Goal: Task Accomplishment & Management: Complete application form

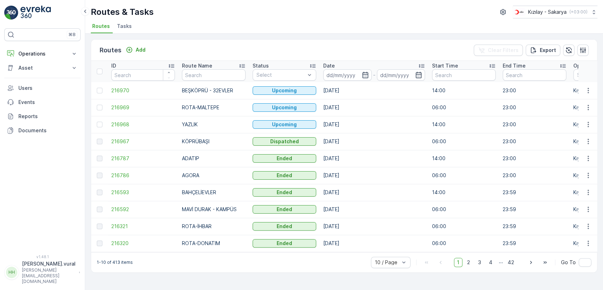
click at [43, 280] on p "[PERSON_NAME][EMAIL_ADDRESS][DOMAIN_NAME]" at bounding box center [49, 275] width 54 height 17
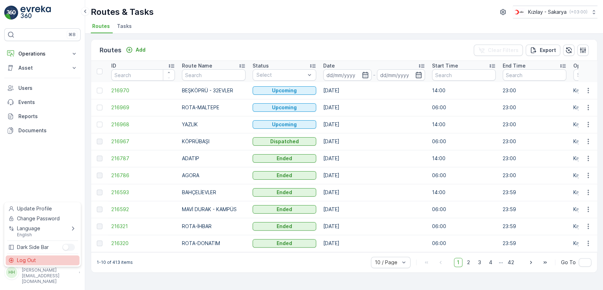
click at [44, 261] on div "Log Out" at bounding box center [43, 260] width 74 height 10
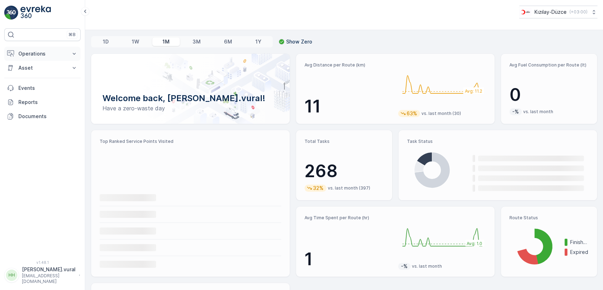
click at [37, 53] on p "Operations" at bounding box center [42, 53] width 48 height 7
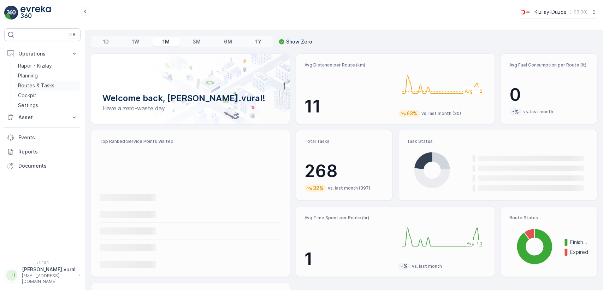
click at [42, 83] on p "Routes & Tasks" at bounding box center [36, 85] width 36 height 7
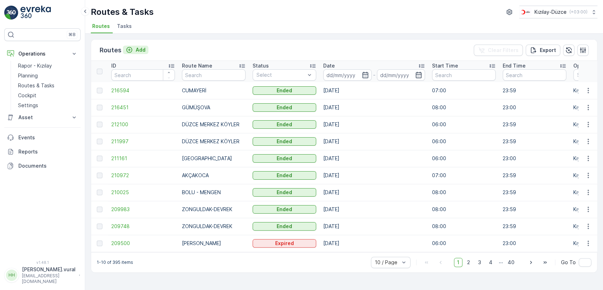
click at [143, 53] on button "Add" at bounding box center [135, 50] width 25 height 8
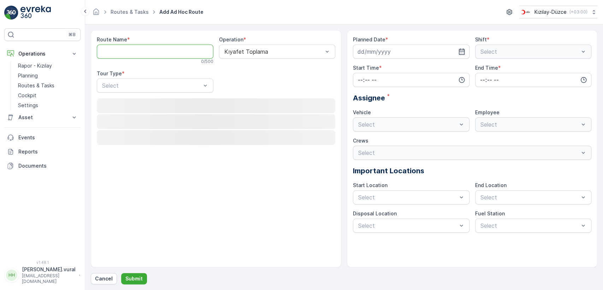
click at [152, 55] on Name "Route Name" at bounding box center [155, 51] width 117 height 14
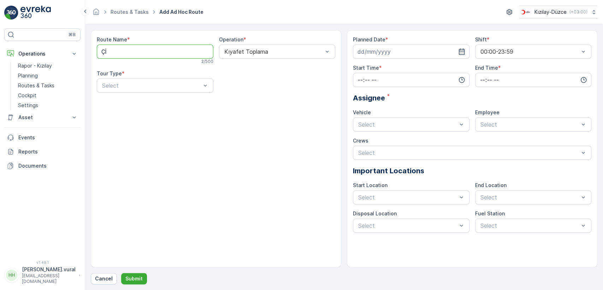
type Name "ÇİLİMLİ"
click at [150, 82] on div at bounding box center [151, 85] width 100 height 6
click at [145, 84] on div at bounding box center [151, 85] width 100 height 6
click at [141, 100] on div "Static" at bounding box center [155, 103] width 108 height 6
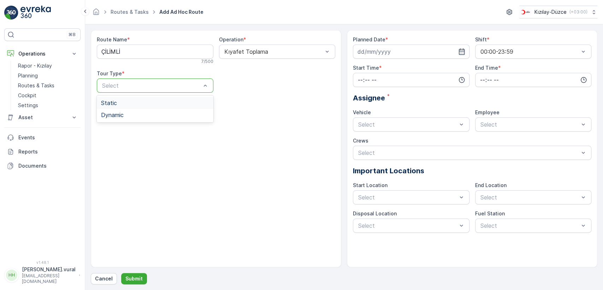
click at [141, 100] on div "Route Name * ÇİLİMLİ 7 / 500 Operation * Kıyafet Toplama Tour Type * 2 results …" at bounding box center [216, 148] width 250 height 237
click at [226, 80] on div "Select" at bounding box center [277, 85] width 117 height 14
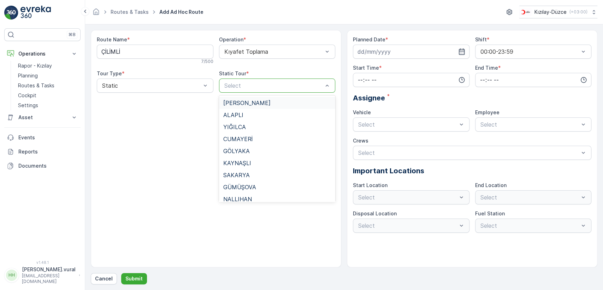
click at [226, 80] on div "Select" at bounding box center [277, 85] width 117 height 14
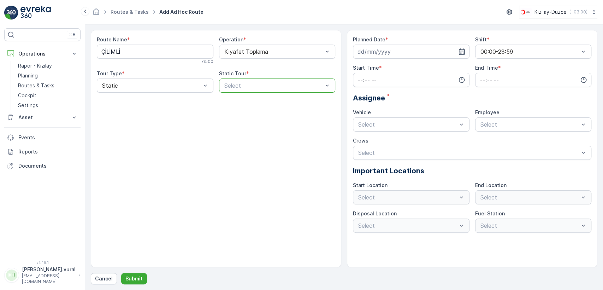
click at [244, 91] on div "Select" at bounding box center [277, 85] width 117 height 14
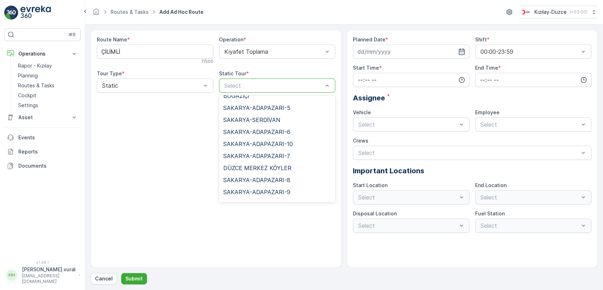
scroll to position [281, 0]
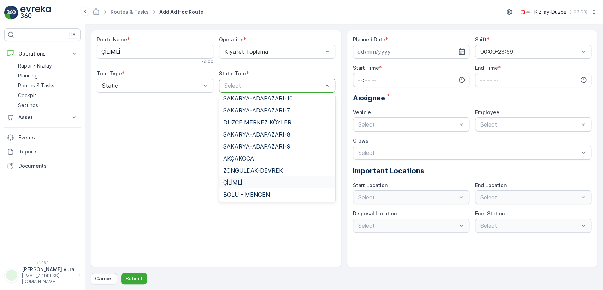
click at [255, 179] on div "ÇİLİMLİ" at bounding box center [277, 182] width 108 height 6
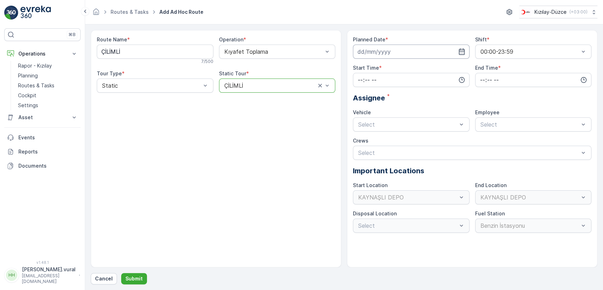
click at [382, 48] on input at bounding box center [411, 51] width 117 height 14
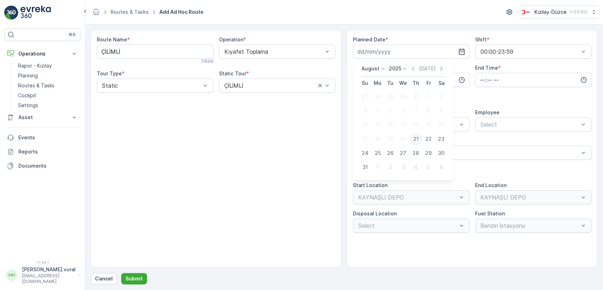
click at [412, 139] on div "21" at bounding box center [415, 138] width 11 height 11
type input "[DATE]"
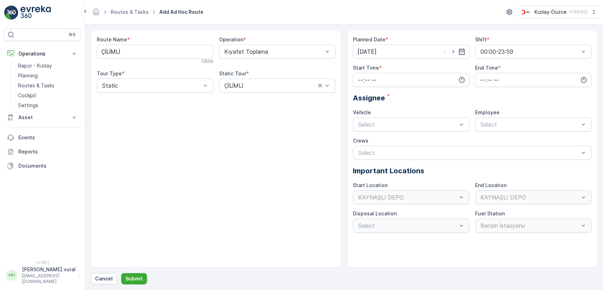
click at [367, 70] on label "Start Time" at bounding box center [366, 68] width 26 height 6
click at [368, 73] on input "time" at bounding box center [411, 80] width 117 height 14
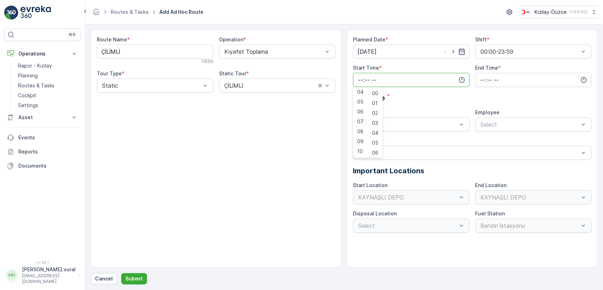
click at [361, 120] on span "07" at bounding box center [360, 121] width 6 height 7
type input "07:00"
click at [478, 77] on input "time" at bounding box center [533, 80] width 117 height 14
drag, startPoint x: 478, startPoint y: 77, endPoint x: 480, endPoint y: 84, distance: 7.4
click at [478, 77] on input "time" at bounding box center [533, 80] width 117 height 14
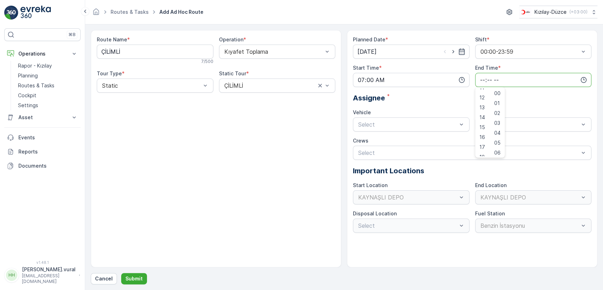
scroll to position [169, 0]
click at [483, 151] on span "23" at bounding box center [482, 151] width 6 height 7
type input "23:00"
click at [410, 126] on div at bounding box center [407, 124] width 100 height 6
click at [401, 139] on div "06 DCG 614" at bounding box center [411, 141] width 108 height 6
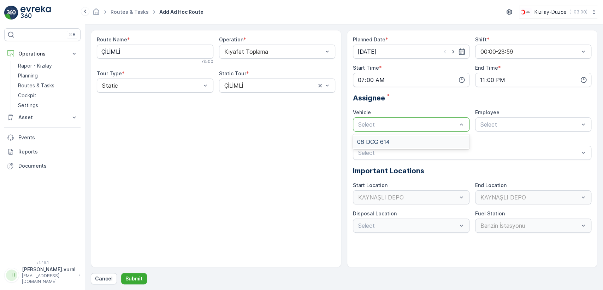
click at [401, 139] on div "Crews" at bounding box center [472, 140] width 238 height 7
click at [485, 122] on div at bounding box center [529, 124] width 100 height 6
click at [491, 120] on p "Select" at bounding box center [529, 124] width 99 height 8
click at [490, 139] on span "06 DCG 614" at bounding box center [495, 141] width 32 height 6
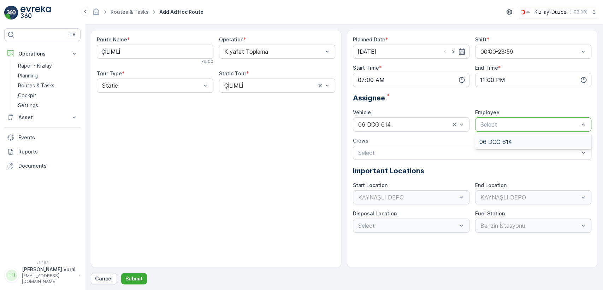
click at [490, 139] on div "Crews" at bounding box center [472, 140] width 238 height 7
click at [149, 277] on div "Cancel Submit" at bounding box center [344, 278] width 506 height 11
click at [132, 275] on p "Submit" at bounding box center [133, 278] width 17 height 7
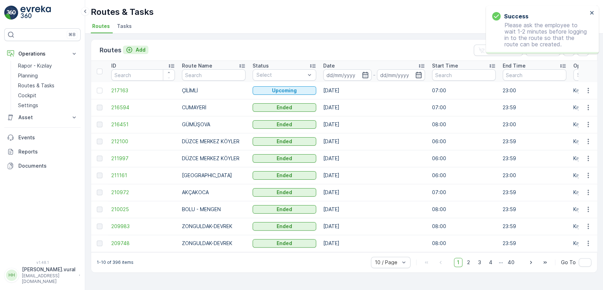
click at [138, 47] on p "Add" at bounding box center [141, 49] width 10 height 7
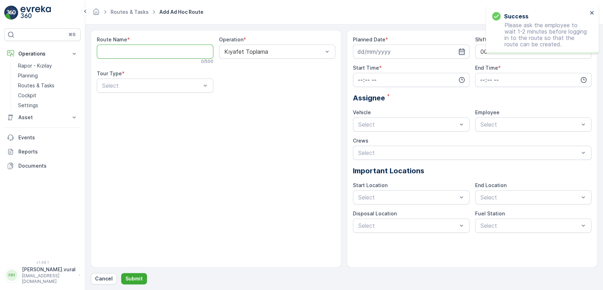
click at [141, 50] on Name "Route Name" at bounding box center [155, 51] width 117 height 14
type Name "H"
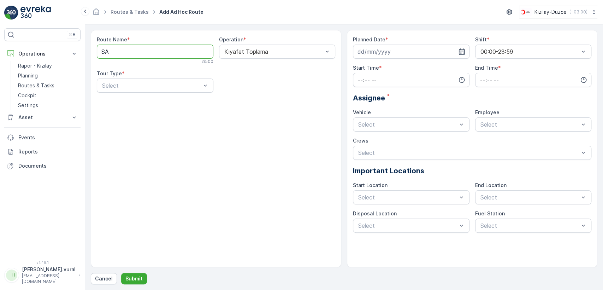
type Name "SAKARYA -HENDEK"
click at [138, 84] on div at bounding box center [151, 85] width 100 height 6
click at [137, 93] on div "Route Name * SAKARYA -HENDEK 15 / 500 Operation * Kıyafet Toplama Tour Type * S…" at bounding box center [216, 67] width 238 height 62
click at [137, 87] on div at bounding box center [151, 85] width 100 height 6
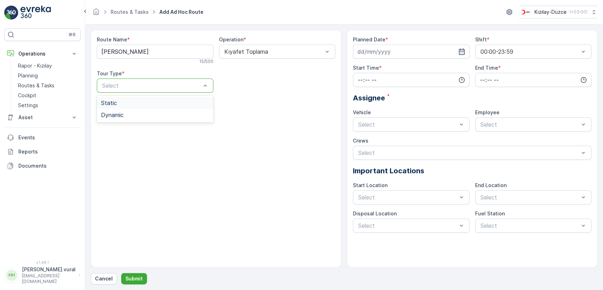
click at [132, 102] on div "Static" at bounding box center [155, 103] width 108 height 6
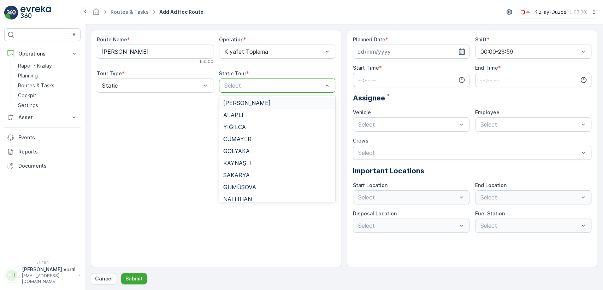
click at [250, 103] on span "SAKARYA -HENDEK" at bounding box center [246, 103] width 47 height 6
click at [250, 103] on div "Route Name * SAKARYA -HENDEK 15 / 500 Operation * Kıyafet Toplama Tour Type * S…" at bounding box center [216, 148] width 250 height 237
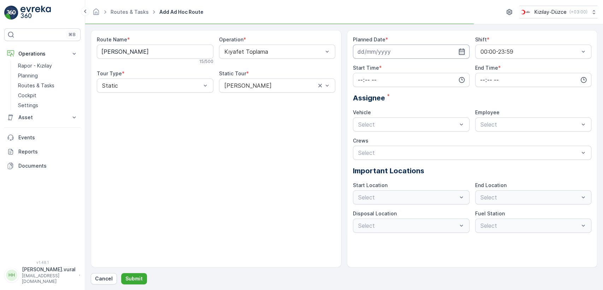
click at [357, 50] on input at bounding box center [411, 51] width 117 height 14
click at [47, 84] on p "Routes & Tasks" at bounding box center [36, 85] width 36 height 7
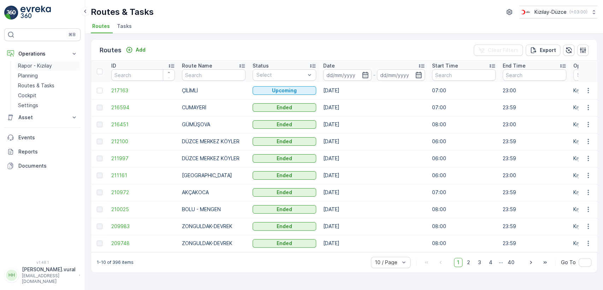
click at [50, 64] on p "Rapor - Kızılay" at bounding box center [35, 65] width 34 height 7
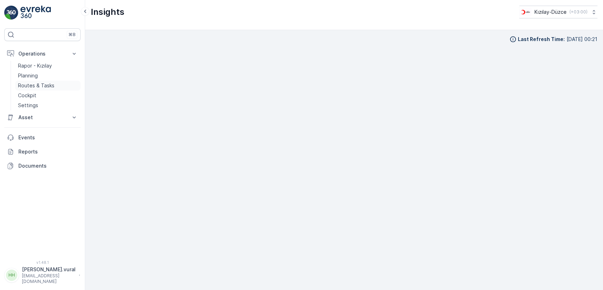
click at [30, 82] on p "Routes & Tasks" at bounding box center [36, 85] width 36 height 7
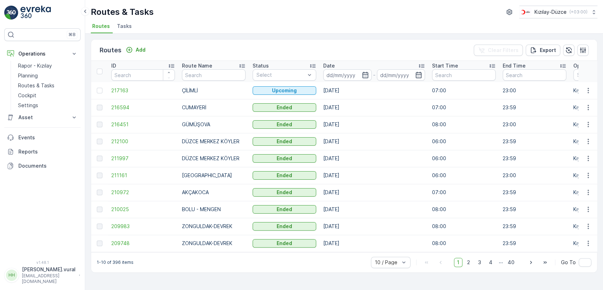
click at [46, 280] on p "hasan.vural@kizilay.com.tr" at bounding box center [49, 278] width 54 height 11
click at [46, 279] on p "hasan.vural@kizilay.com.tr" at bounding box center [49, 278] width 54 height 11
click at [56, 278] on p "hasan.vural@kizilay.com.tr" at bounding box center [49, 278] width 54 height 11
click at [41, 258] on div "Log Out" at bounding box center [43, 260] width 74 height 10
click at [41, 258] on div "⌘B Operations Rapor - Kızılay Planning Routes & Tasks Cockpit Settings Asset As…" at bounding box center [42, 145] width 85 height 290
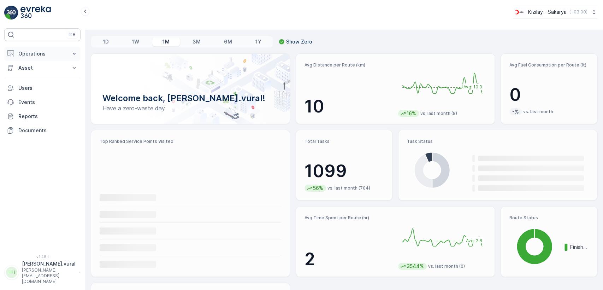
click at [40, 56] on p "Operations" at bounding box center [42, 53] width 48 height 7
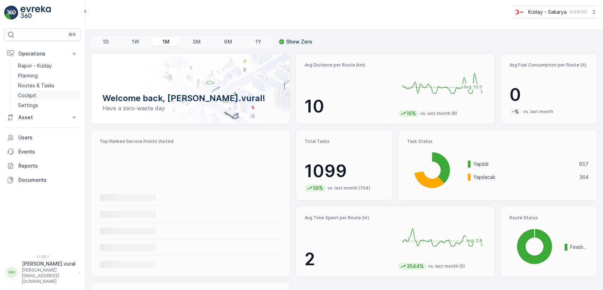
click at [50, 98] on link "Cockpit" at bounding box center [47, 95] width 65 height 10
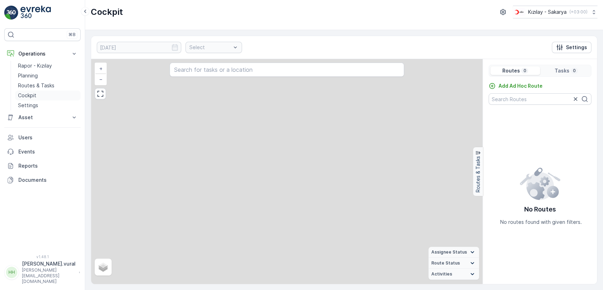
click at [47, 94] on link "Cockpit" at bounding box center [47, 95] width 65 height 10
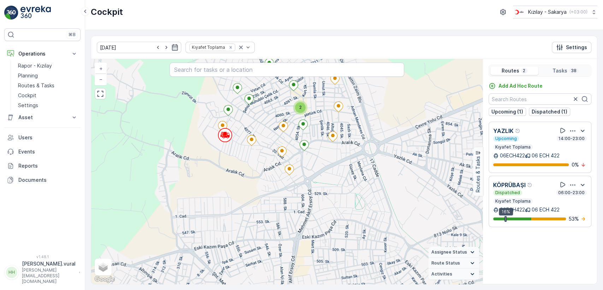
drag, startPoint x: 296, startPoint y: 141, endPoint x: 268, endPoint y: 187, distance: 54.4
click at [271, 182] on div "2 2 2 + − Satellite Roadmap Terrain Hybrid Leaflet Keyboard shortcuts Map Data …" at bounding box center [286, 171] width 391 height 225
click at [268, 187] on div "2 2 2 + − Satellite Roadmap Terrain Hybrid Leaflet Keyboard shortcuts Map Data …" at bounding box center [286, 171] width 391 height 225
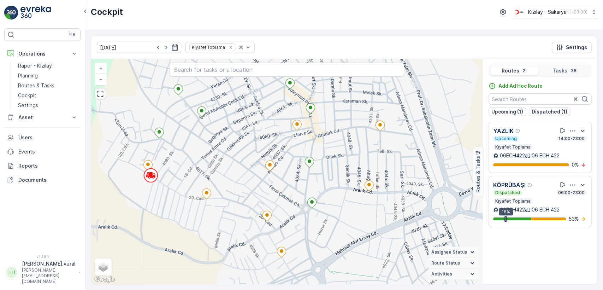
drag, startPoint x: 255, startPoint y: 139, endPoint x: 279, endPoint y: 150, distance: 26.1
click at [278, 149] on div "2 + − Satellite Roadmap Terrain Hybrid Leaflet Keyboard shortcuts Map Data Map …" at bounding box center [286, 171] width 391 height 225
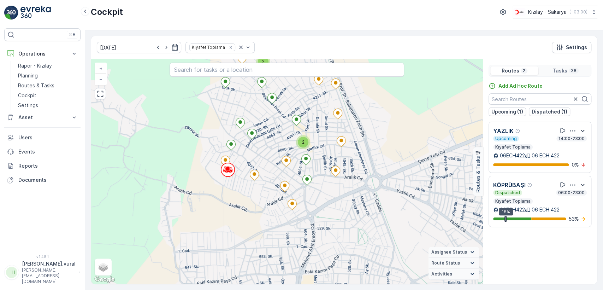
drag, startPoint x: 277, startPoint y: 140, endPoint x: 279, endPoint y: 170, distance: 30.5
click at [279, 170] on div "2 2 2 + − Satellite Roadmap Terrain Hybrid Leaflet Keyboard shortcuts Map Data …" at bounding box center [286, 171] width 391 height 225
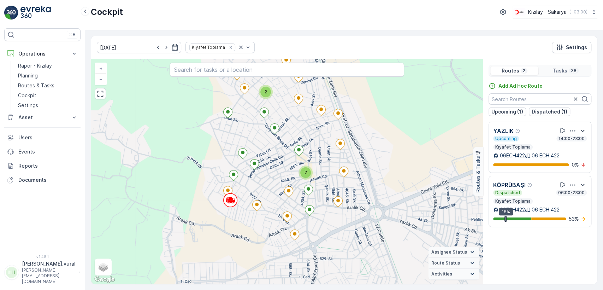
click at [279, 172] on div "2 2 2 + − Satellite Roadmap Terrain Hybrid Leaflet Keyboard shortcuts Map Data …" at bounding box center [286, 171] width 391 height 225
drag, startPoint x: 277, startPoint y: 143, endPoint x: 275, endPoint y: 183, distance: 39.2
click at [275, 181] on div "2 2 2 + − Satellite Roadmap Terrain Hybrid Leaflet Keyboard shortcuts Map Data …" at bounding box center [286, 171] width 391 height 225
click at [275, 183] on div "2 2 2 + − Satellite Roadmap Terrain Hybrid Leaflet Keyboard shortcuts Map Data …" at bounding box center [286, 171] width 391 height 225
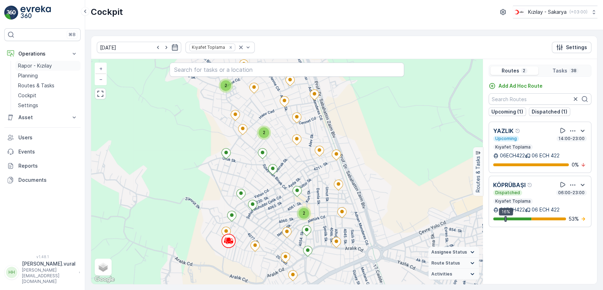
click at [40, 63] on p "Rapor - Kızılay" at bounding box center [35, 65] width 34 height 7
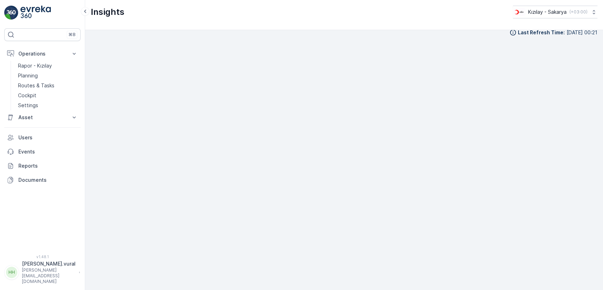
scroll to position [8, 0]
click at [441, 32] on div "Last Refresh Time : 21.08.2025 00:21" at bounding box center [344, 31] width 506 height 7
click at [442, 38] on div "Last Refresh Time : 21.08.2025 00:21" at bounding box center [344, 152] width 506 height 248
click at [59, 71] on link "Planning" at bounding box center [47, 76] width 65 height 10
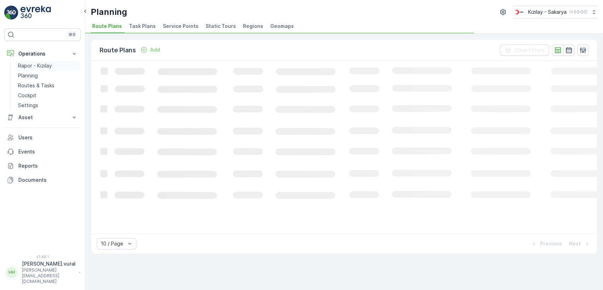
click at [58, 66] on link "Rapor - Kızılay" at bounding box center [47, 66] width 65 height 10
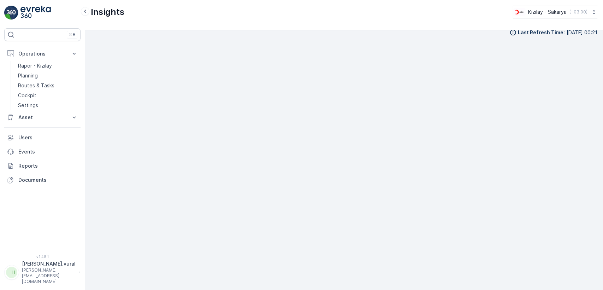
scroll to position [8, 0]
click at [62, 83] on link "Routes & Tasks" at bounding box center [47, 85] width 65 height 10
